Goal: Information Seeking & Learning: Learn about a topic

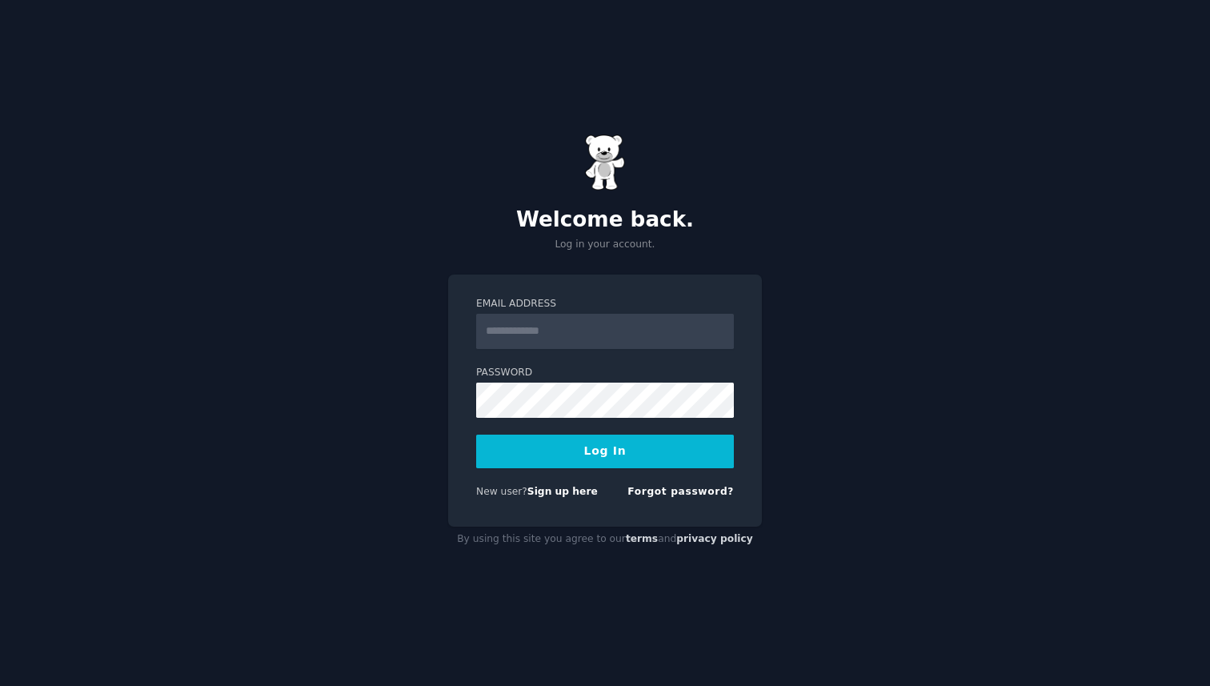
click at [583, 329] on input "Email Address" at bounding box center [605, 331] width 258 height 35
type input "**********"
click at [602, 450] on button "Log In" at bounding box center [605, 451] width 258 height 34
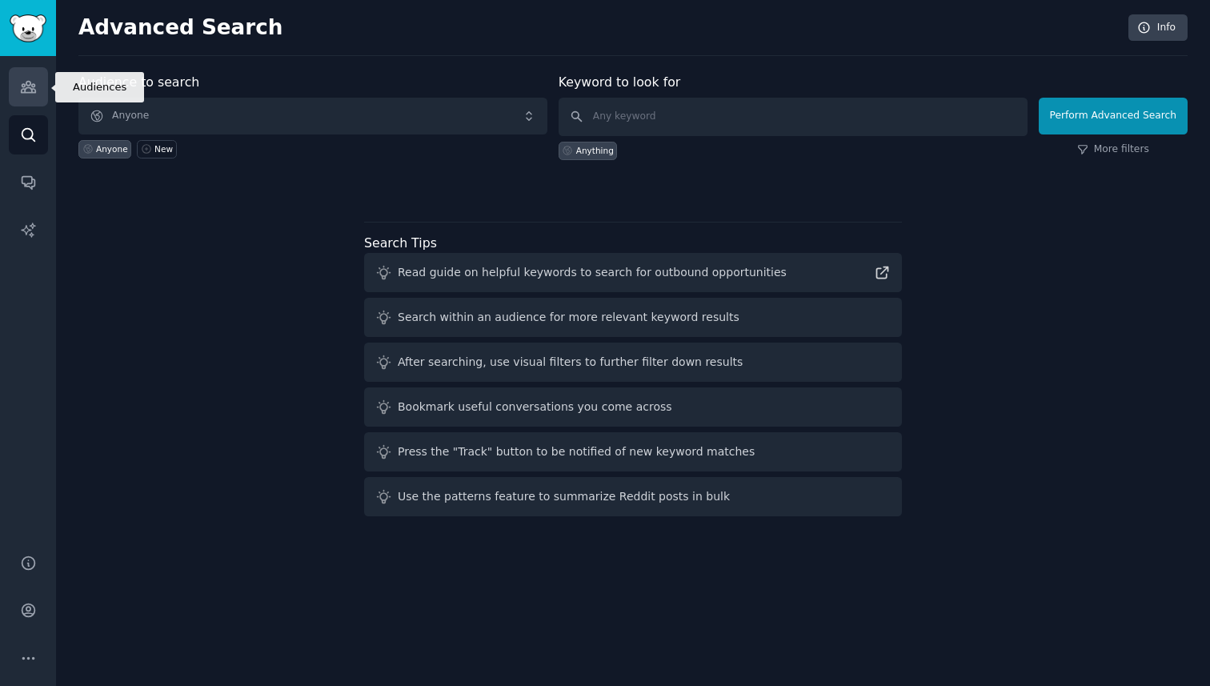
click at [18, 75] on link "Audiences" at bounding box center [28, 86] width 39 height 39
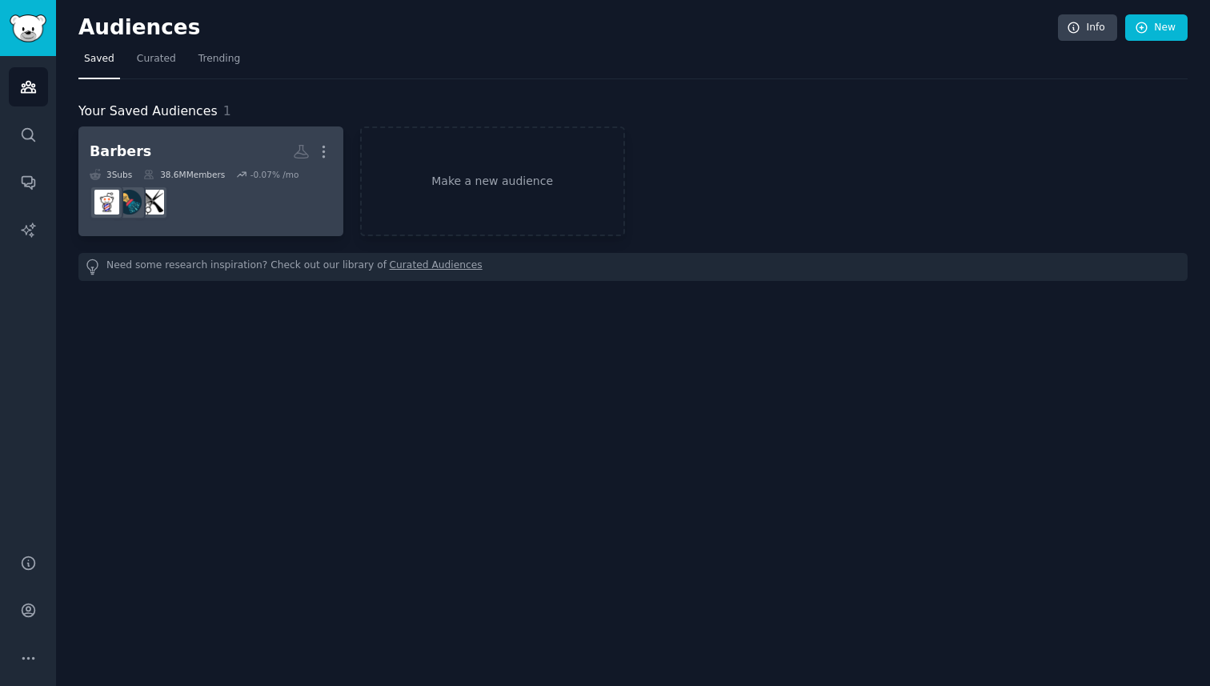
click at [199, 150] on h2 "Barbers More" at bounding box center [211, 152] width 242 height 28
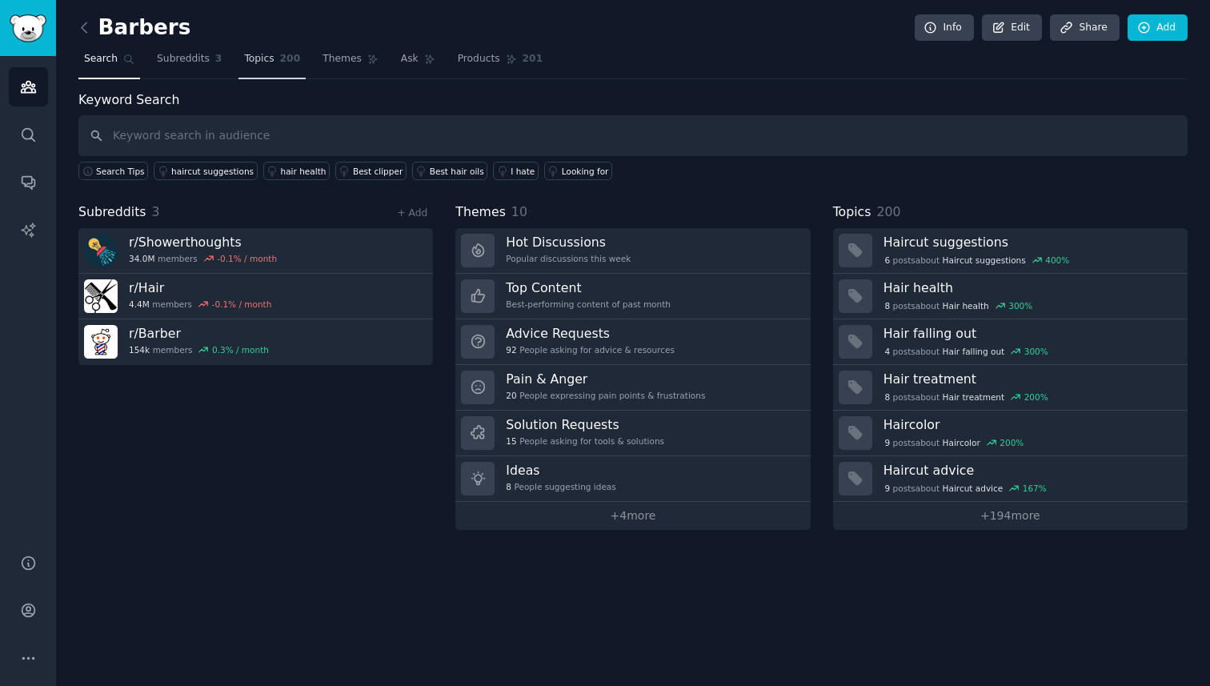
click at [300, 72] on link "Topics 200" at bounding box center [271, 62] width 67 height 33
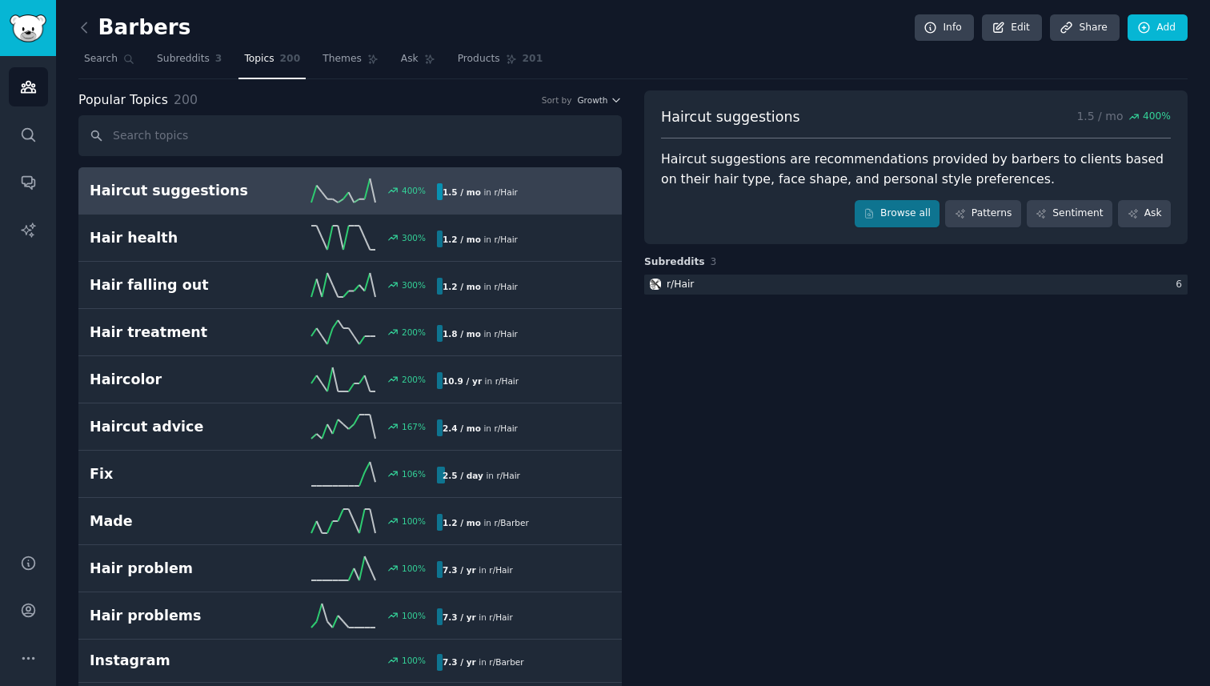
click at [256, 208] on link "Haircut suggestions 400 % 1.5 / mo in r/ Hair" at bounding box center [349, 190] width 543 height 47
click at [337, 60] on span "Themes" at bounding box center [341, 59] width 39 height 14
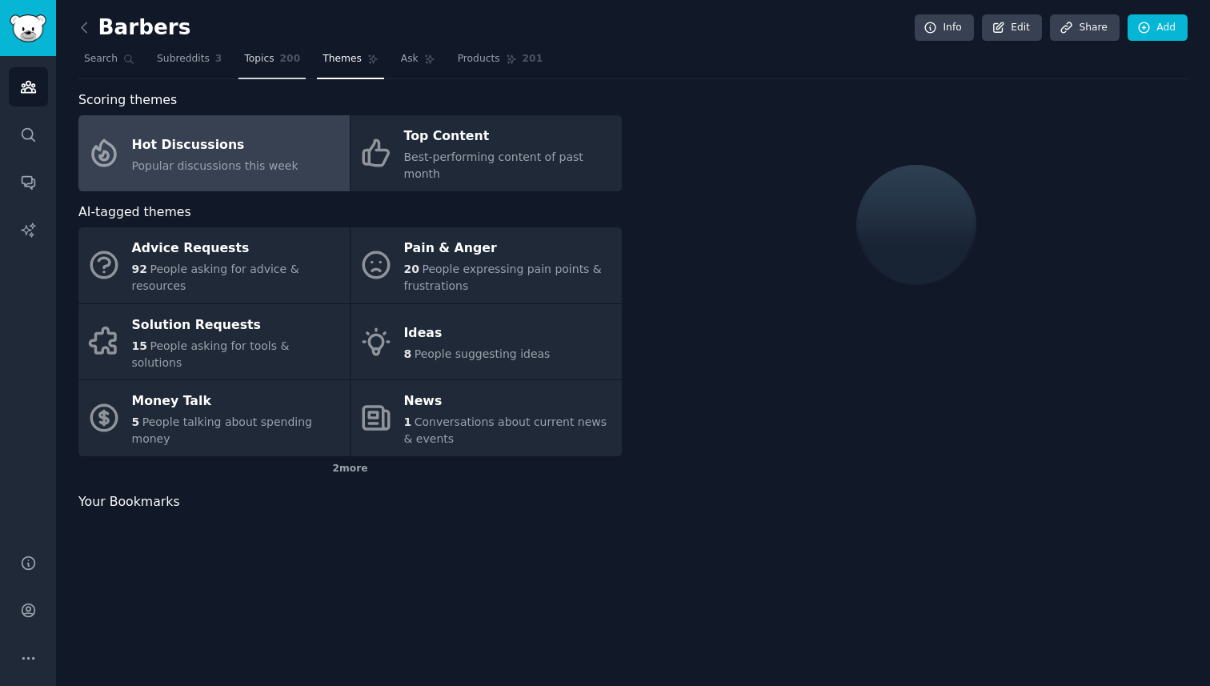
click at [256, 60] on span "Topics" at bounding box center [259, 59] width 30 height 14
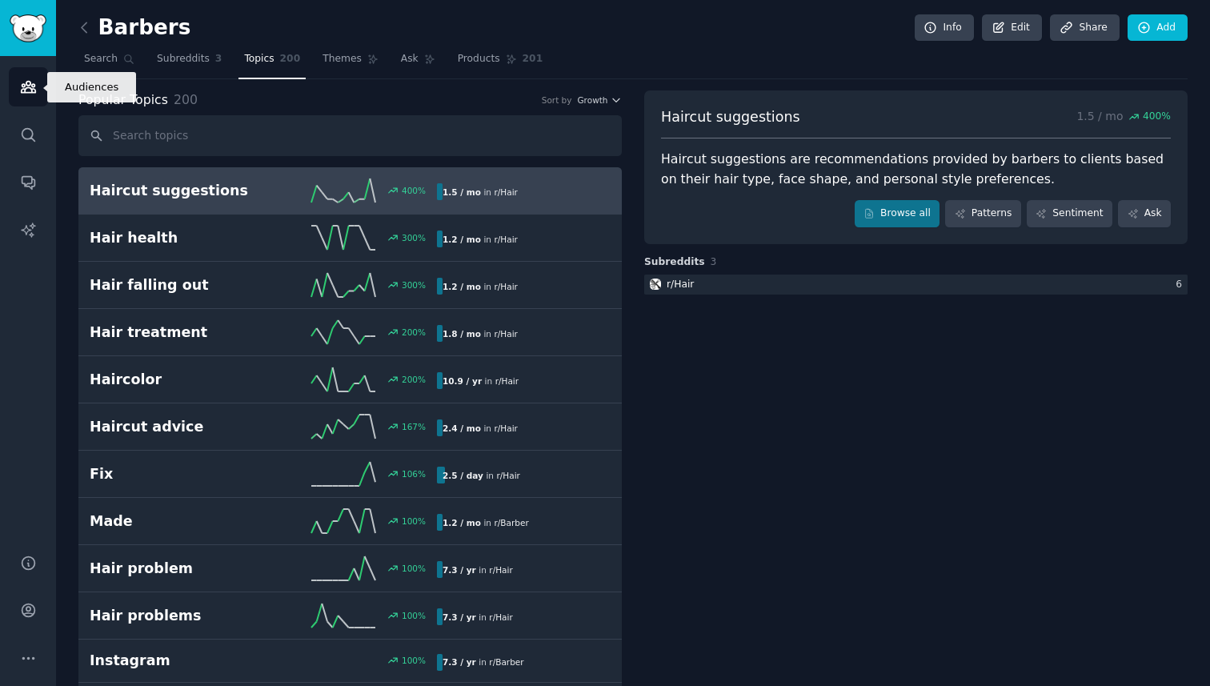
click at [27, 91] on icon "Sidebar" at bounding box center [28, 86] width 17 height 17
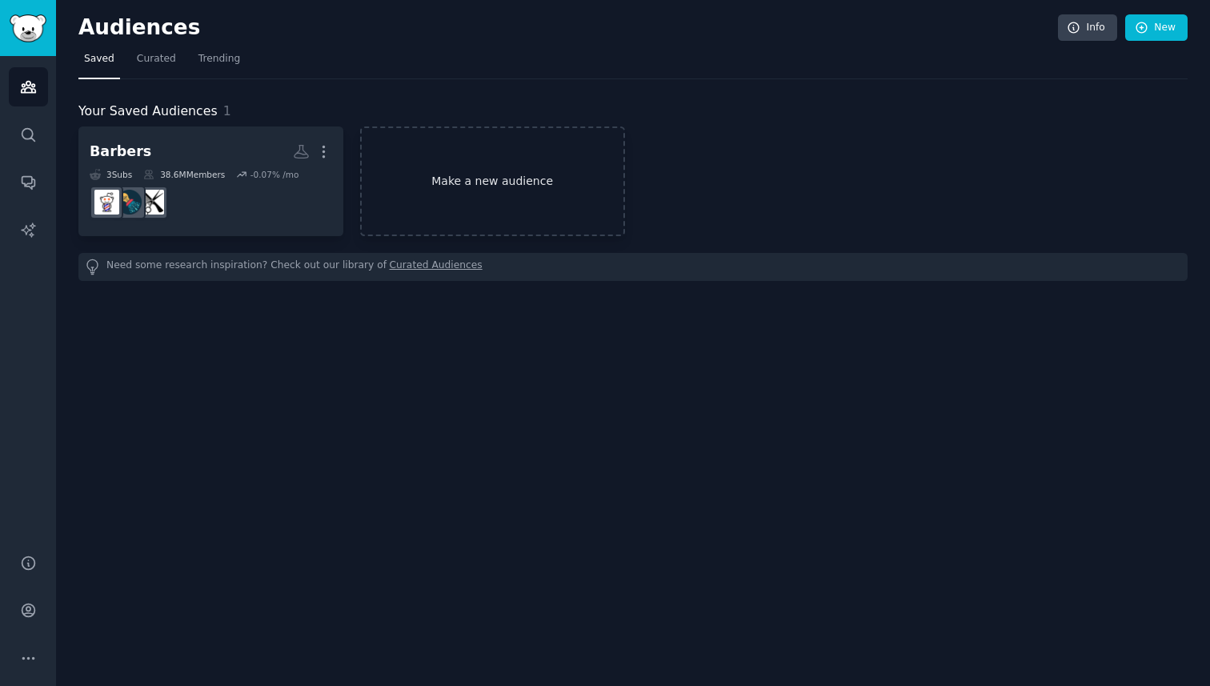
click at [510, 190] on link "Make a new audience" at bounding box center [492, 181] width 265 height 110
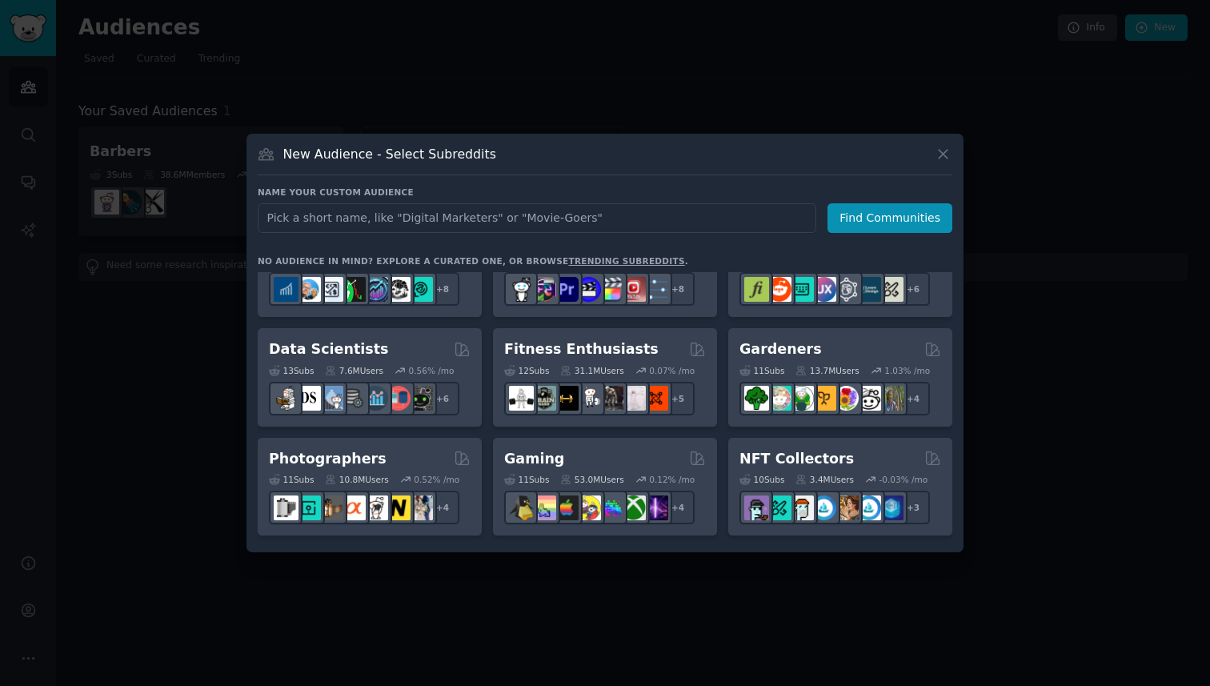
scroll to position [414, 0]
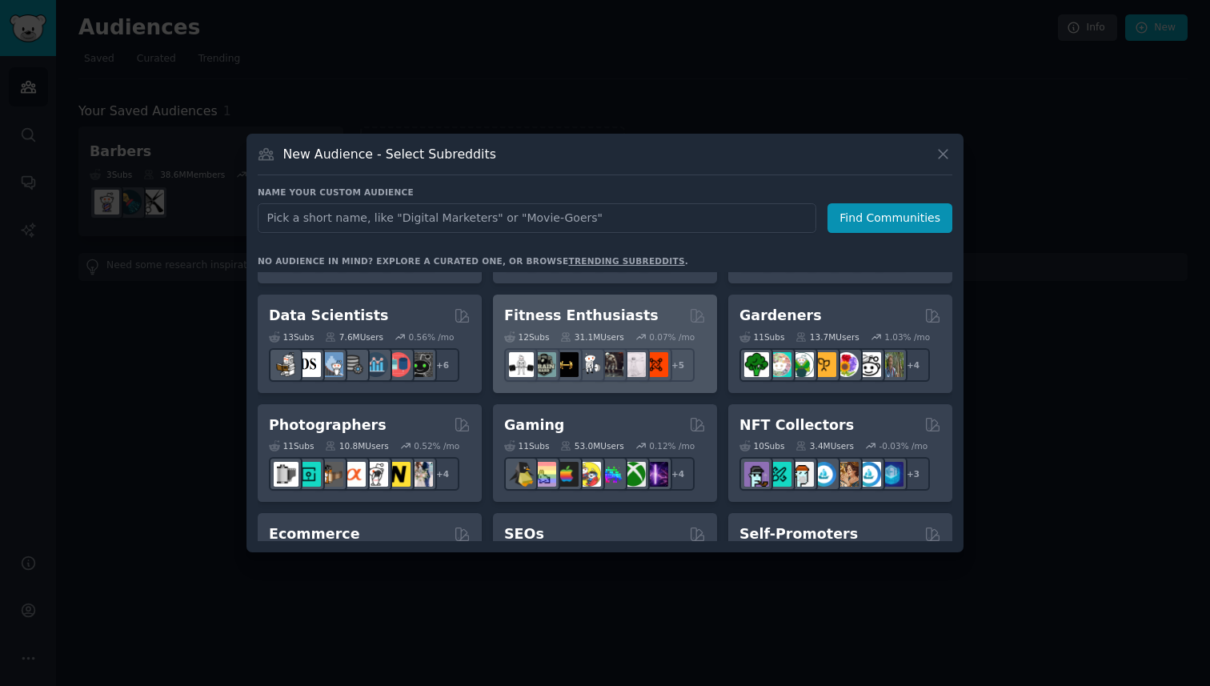
click at [667, 311] on div "Fitness Enthusiasts Curated by GummySearch" at bounding box center [605, 316] width 202 height 20
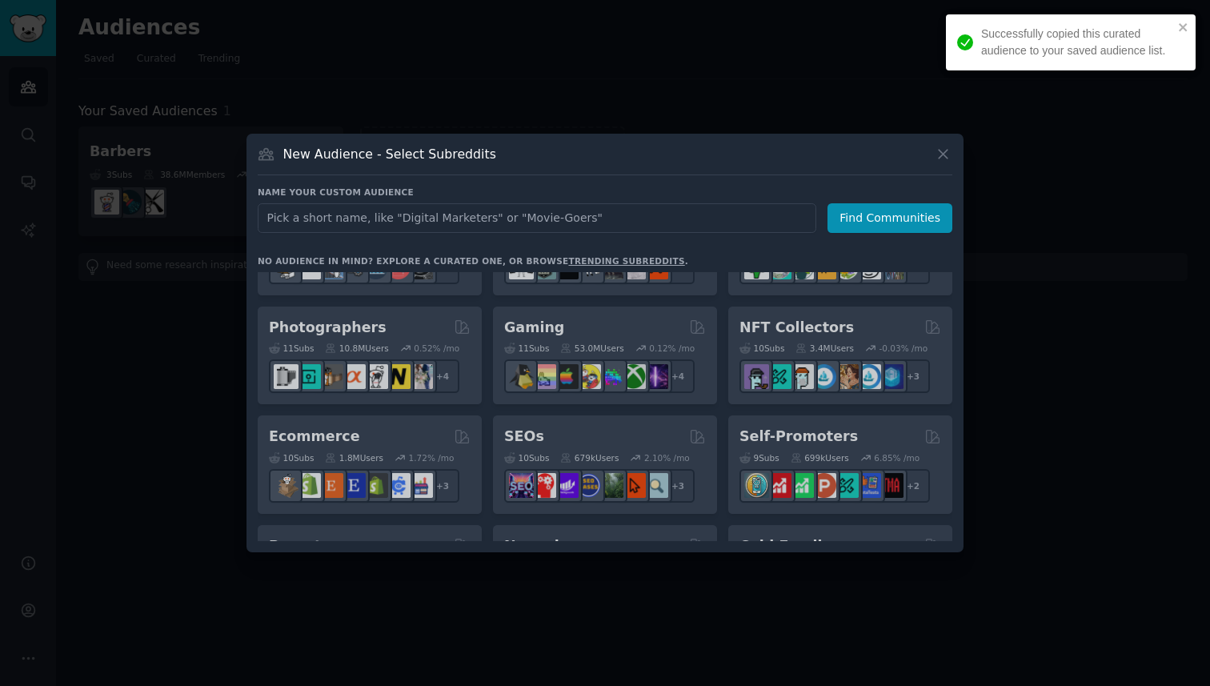
scroll to position [553, 0]
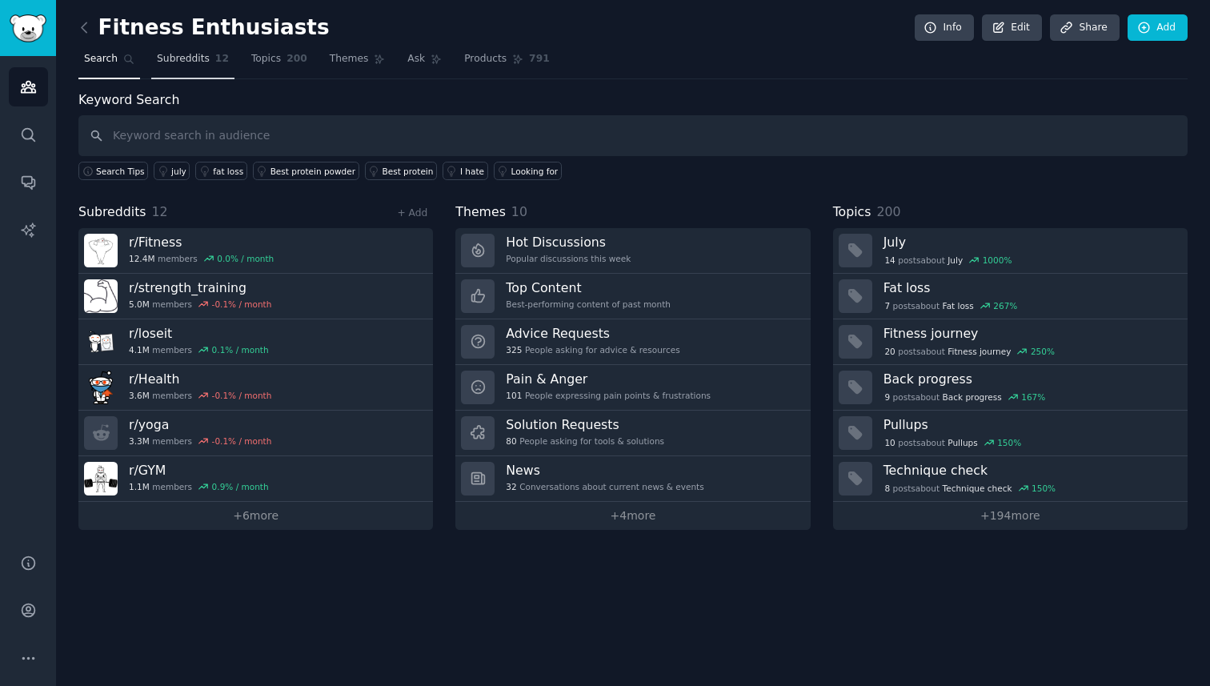
click at [171, 67] on link "Subreddits 12" at bounding box center [192, 62] width 83 height 33
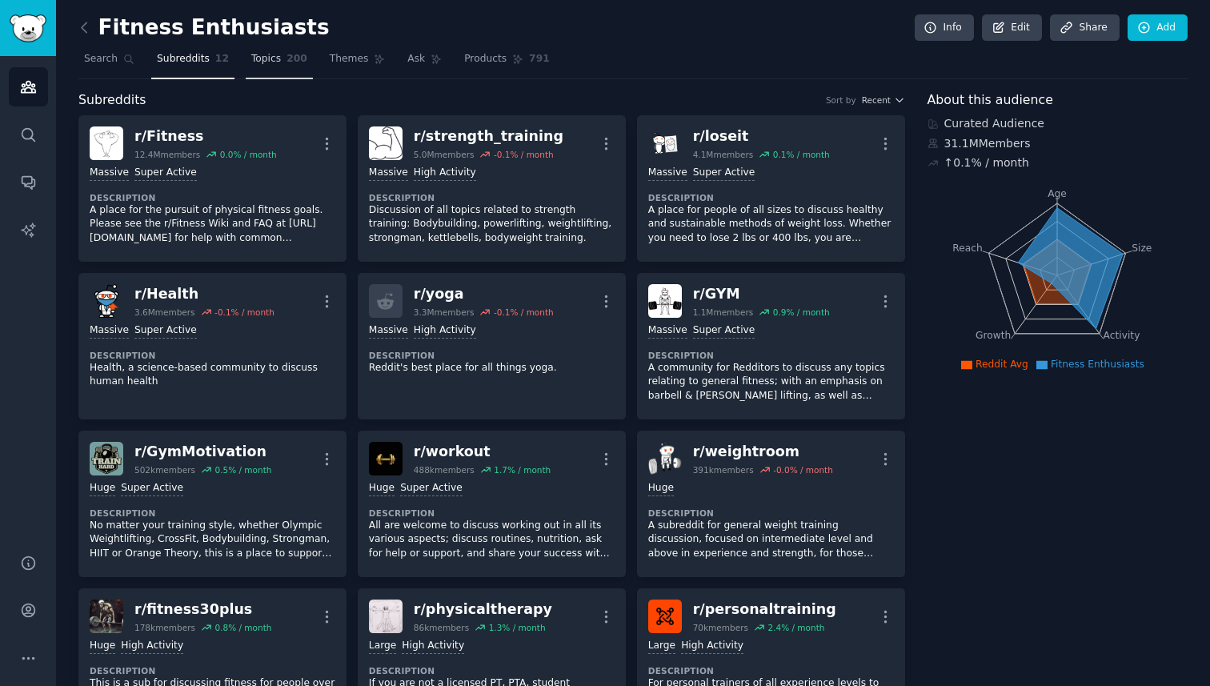
click at [259, 70] on link "Topics 200" at bounding box center [279, 62] width 67 height 33
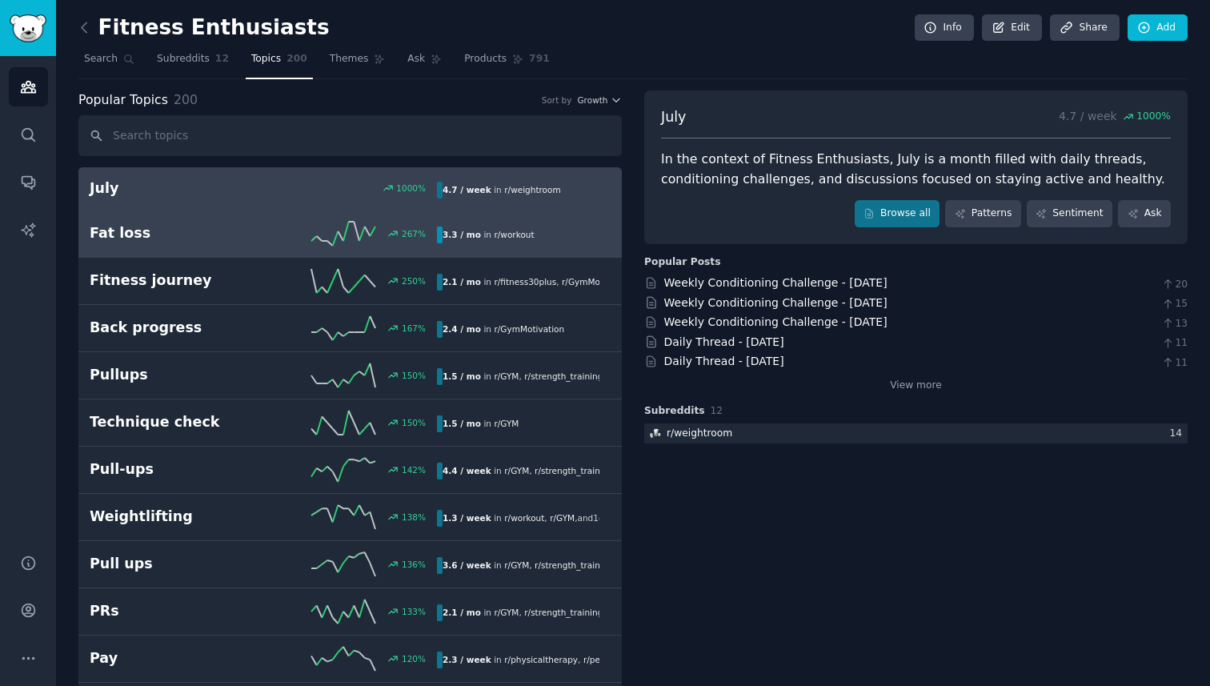
click at [183, 223] on h2 "Fat loss" at bounding box center [177, 233] width 174 height 20
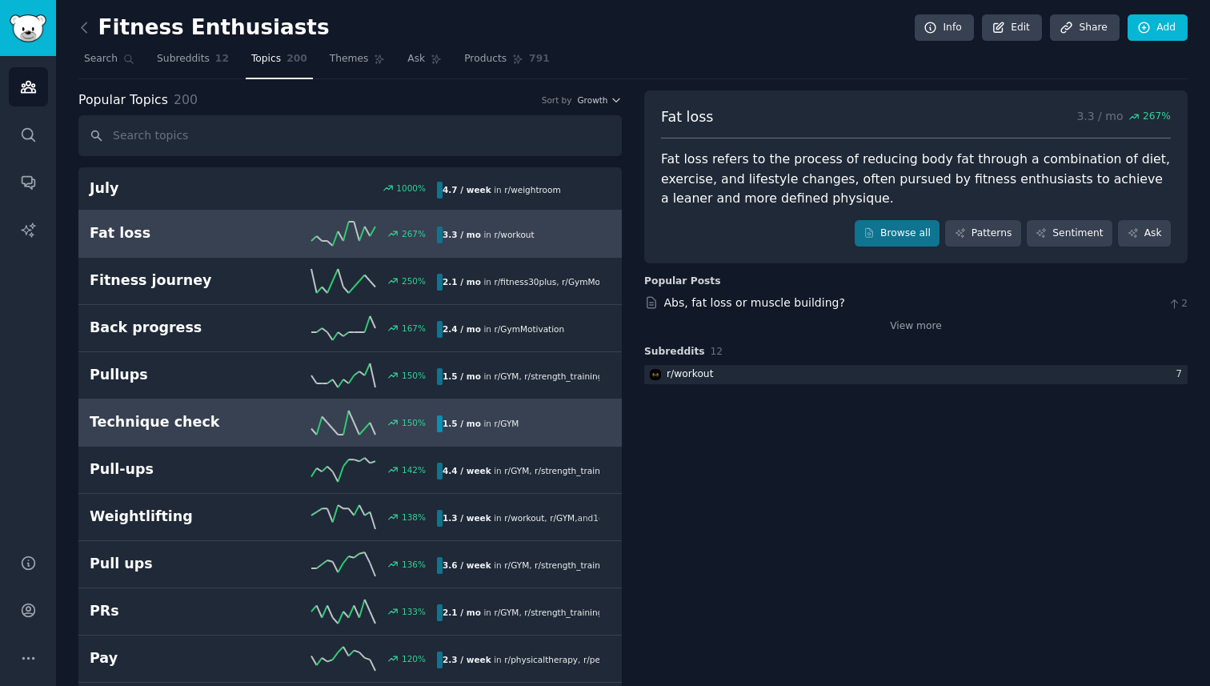
click at [193, 420] on h2 "Technique check" at bounding box center [177, 422] width 174 height 20
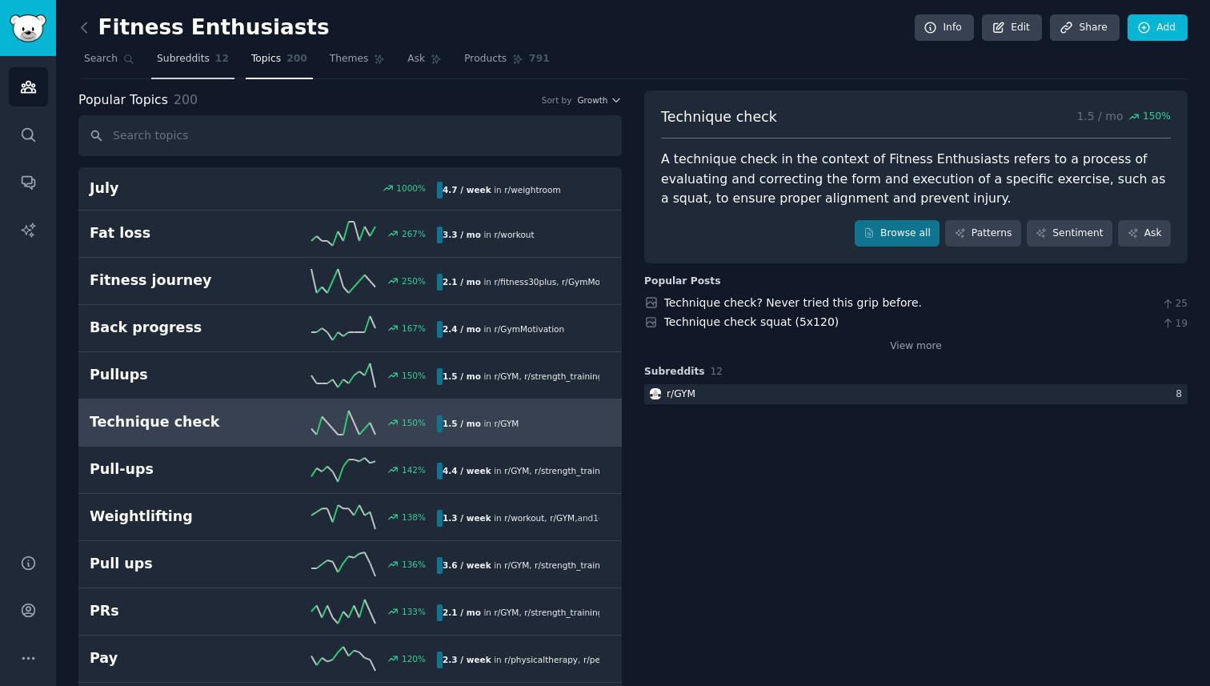
click at [183, 69] on link "Subreddits 12" at bounding box center [192, 62] width 83 height 33
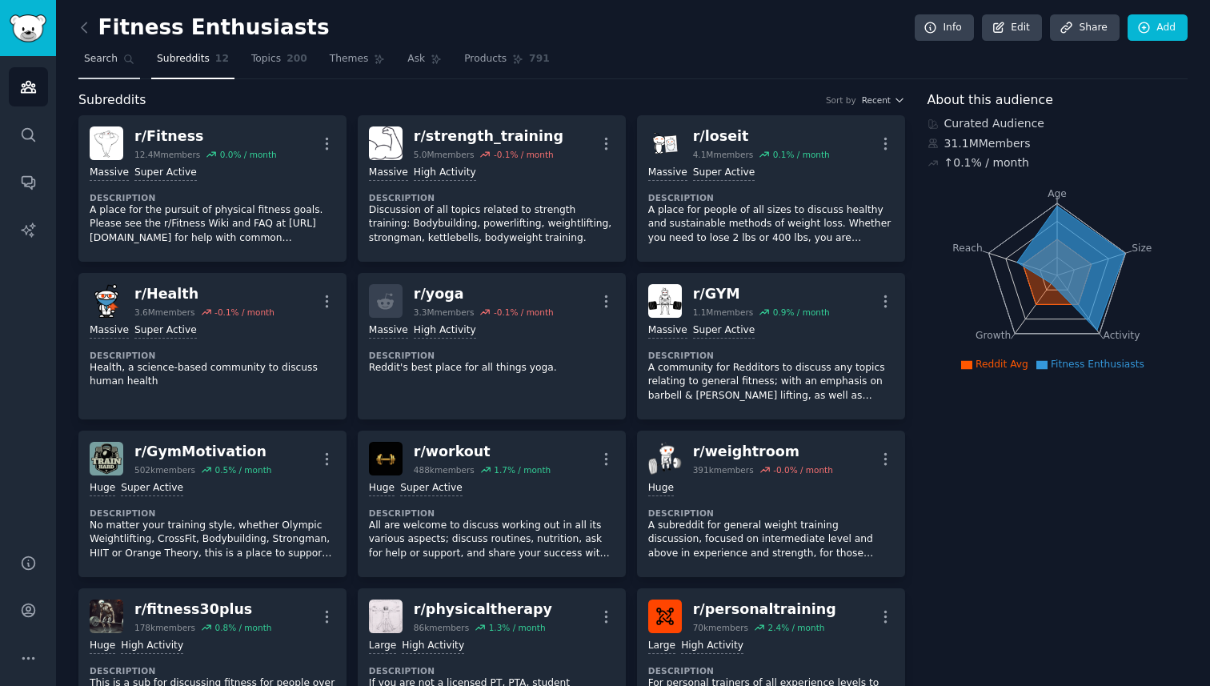
click at [110, 72] on link "Search" at bounding box center [109, 62] width 62 height 33
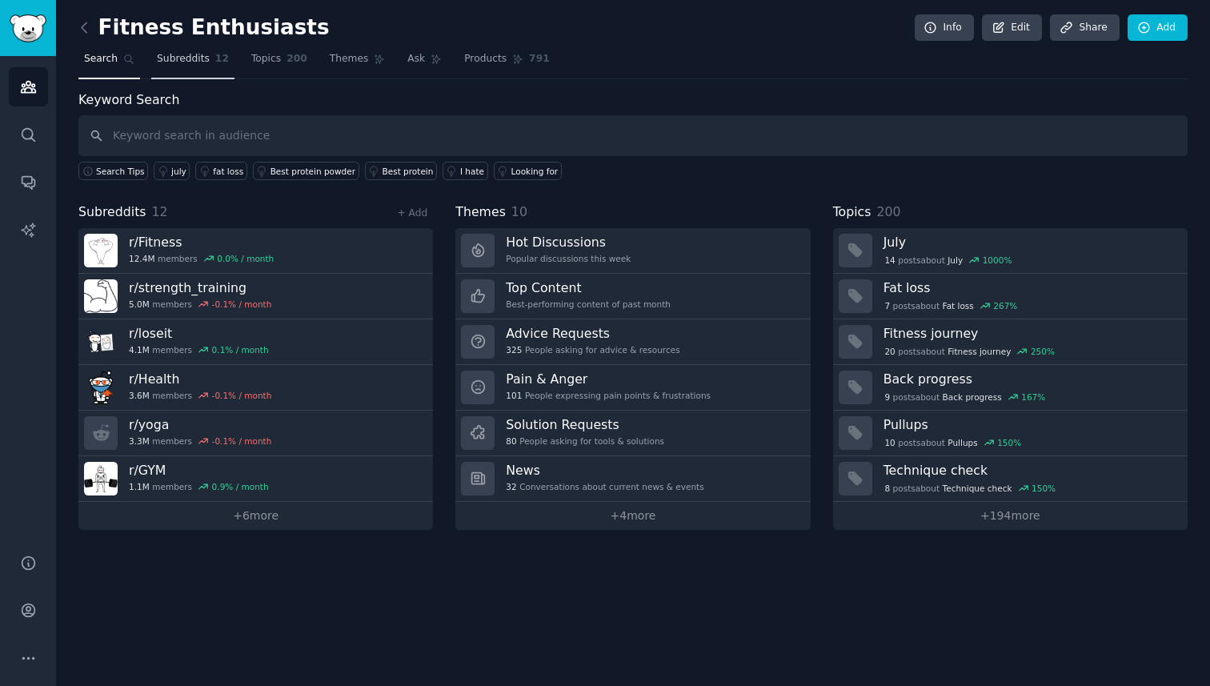
click at [183, 69] on link "Subreddits 12" at bounding box center [192, 62] width 83 height 33
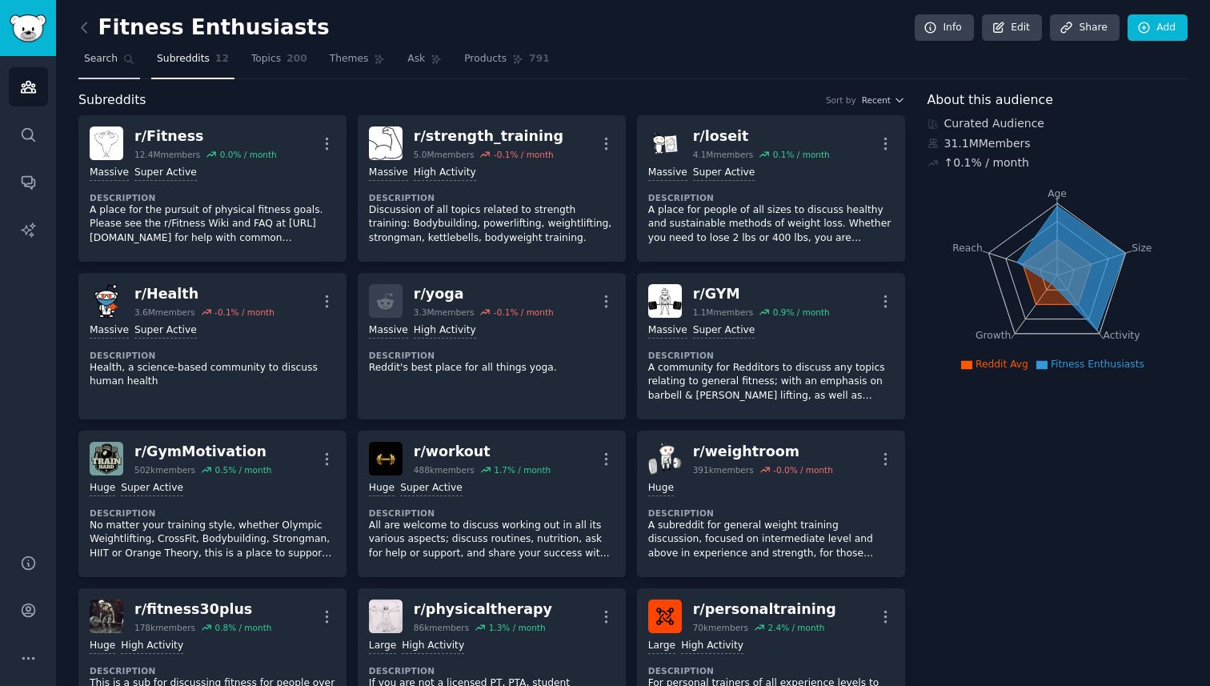
click at [119, 64] on link "Search" at bounding box center [109, 62] width 62 height 33
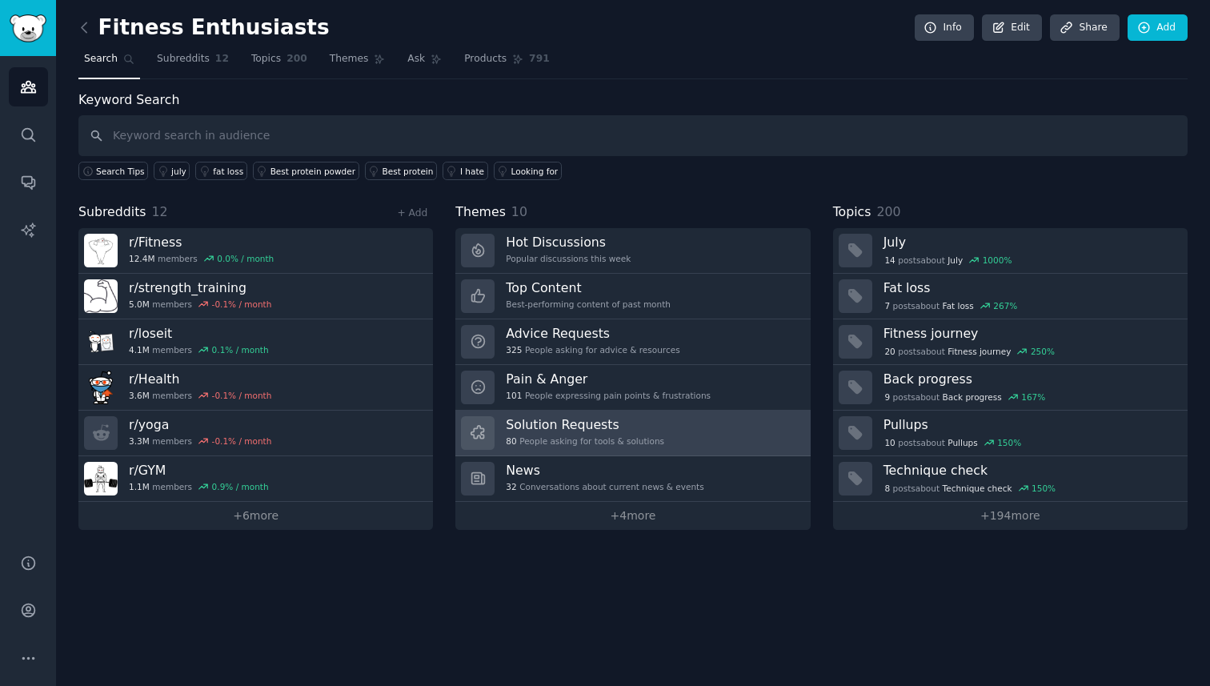
click at [721, 410] on link "Solution Requests 80 People asking for tools & solutions" at bounding box center [632, 433] width 354 height 46
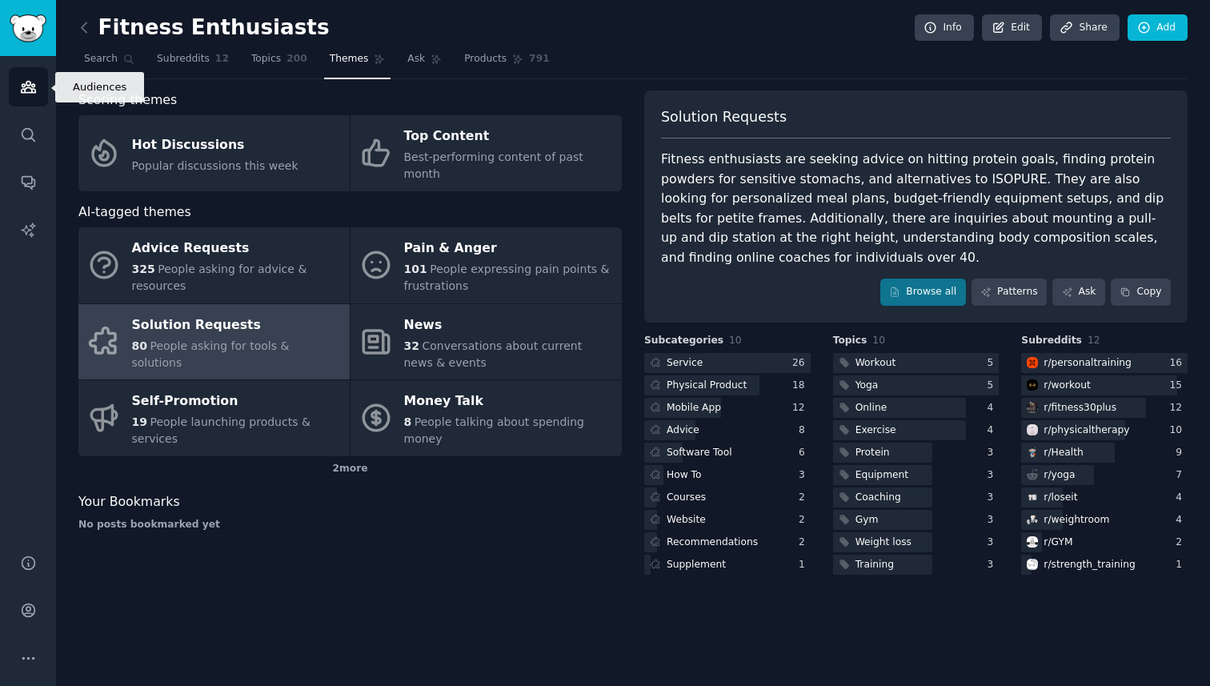
click at [20, 91] on icon "Sidebar" at bounding box center [28, 86] width 17 height 17
